Goal: Transaction & Acquisition: Book appointment/travel/reservation

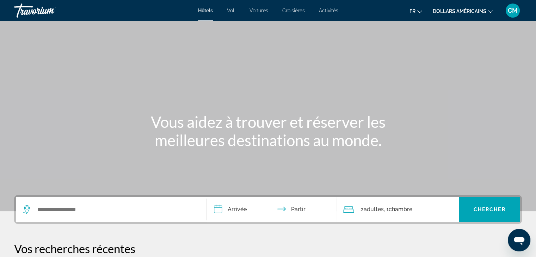
click at [171, 203] on div "Widget de recherche" at bounding box center [111, 209] width 177 height 25
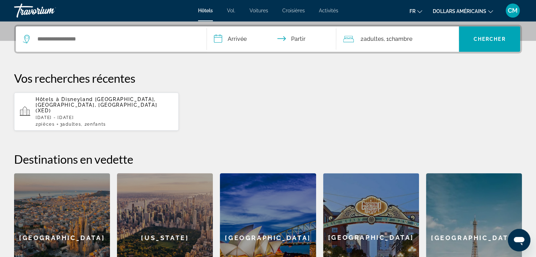
scroll to position [172, 0]
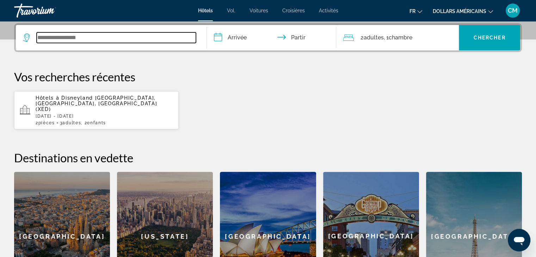
click at [68, 42] on input "Widget de recherche" at bounding box center [116, 37] width 159 height 11
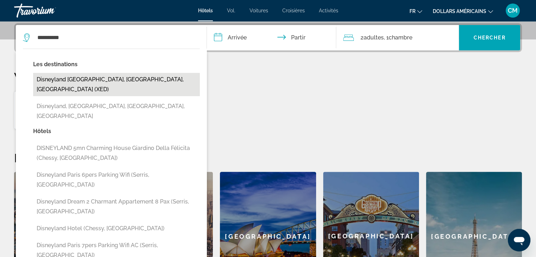
click at [80, 75] on button "Disneyland [GEOGRAPHIC_DATA], [GEOGRAPHIC_DATA], [GEOGRAPHIC_DATA] (XED)" at bounding box center [116, 84] width 167 height 23
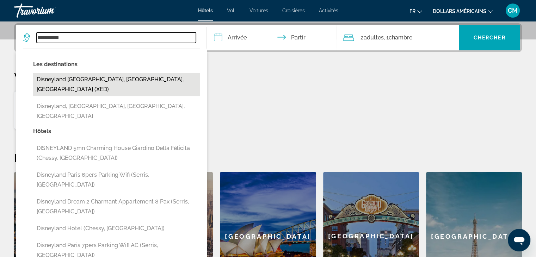
type input "**********"
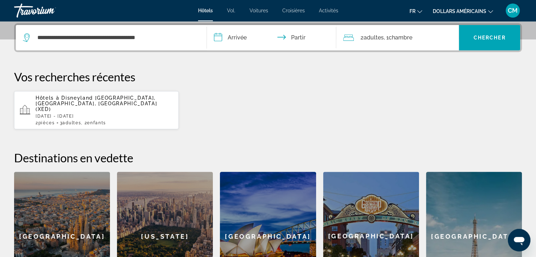
click at [238, 40] on input "**********" at bounding box center [273, 38] width 133 height 27
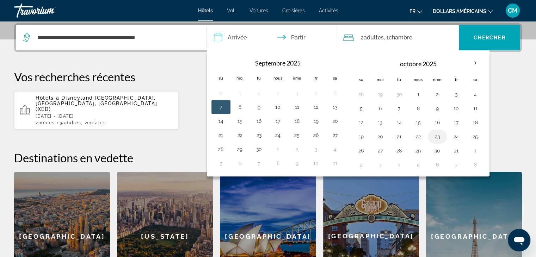
click at [434, 140] on button "23" at bounding box center [437, 137] width 11 height 10
click at [477, 136] on button "25" at bounding box center [475, 137] width 11 height 10
type input "**********"
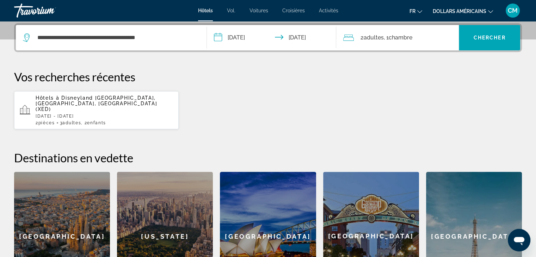
click at [412, 40] on font "Chambre" at bounding box center [400, 37] width 24 height 7
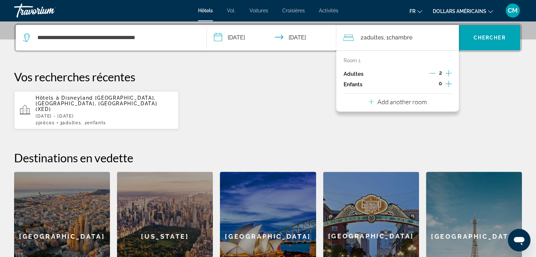
click at [450, 84] on icon "Increment children" at bounding box center [449, 84] width 6 height 8
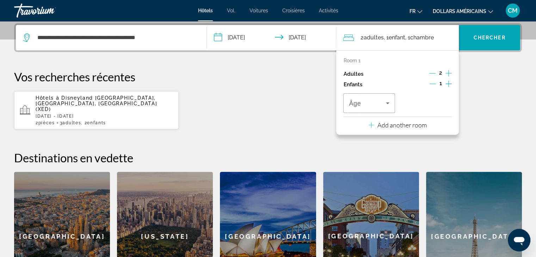
click at [450, 84] on icon "Increment children" at bounding box center [449, 84] width 6 height 8
click at [387, 104] on icon "Travelers: 2 adults, 2 children" at bounding box center [388, 103] width 8 height 8
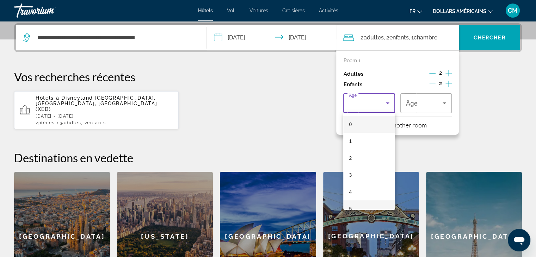
click at [376, 203] on mat-option "5" at bounding box center [368, 209] width 51 height 17
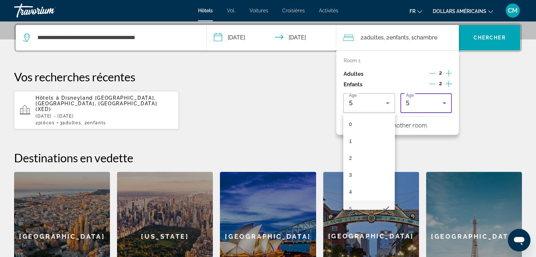
scroll to position [0, 0]
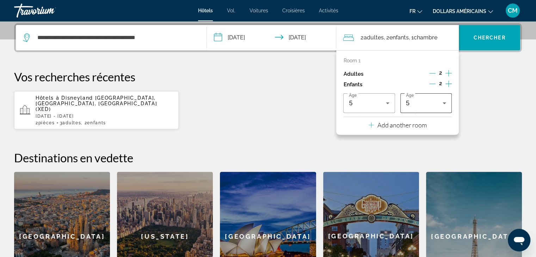
click at [416, 97] on div "5" at bounding box center [426, 103] width 40 height 20
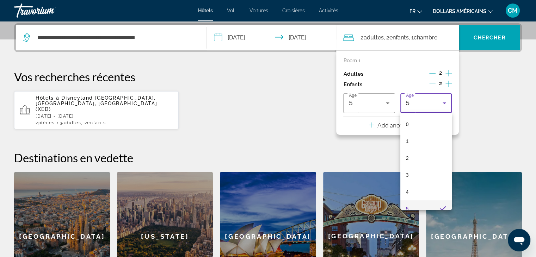
scroll to position [7, 0]
click at [420, 164] on mat-option "3" at bounding box center [425, 168] width 51 height 17
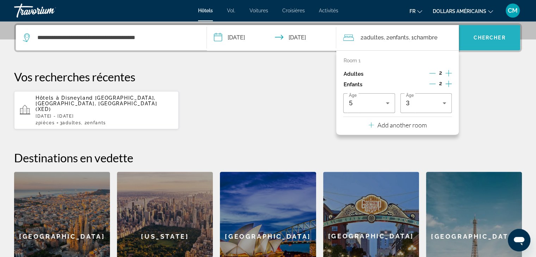
click at [461, 42] on span "Widget de recherche" at bounding box center [489, 37] width 61 height 17
